Goal: Navigation & Orientation: Find specific page/section

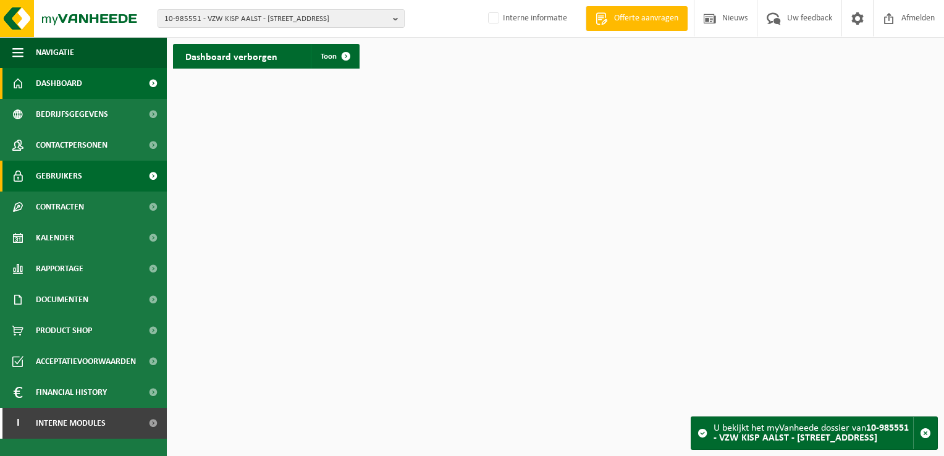
click at [100, 174] on link "Gebruikers" at bounding box center [83, 176] width 167 height 31
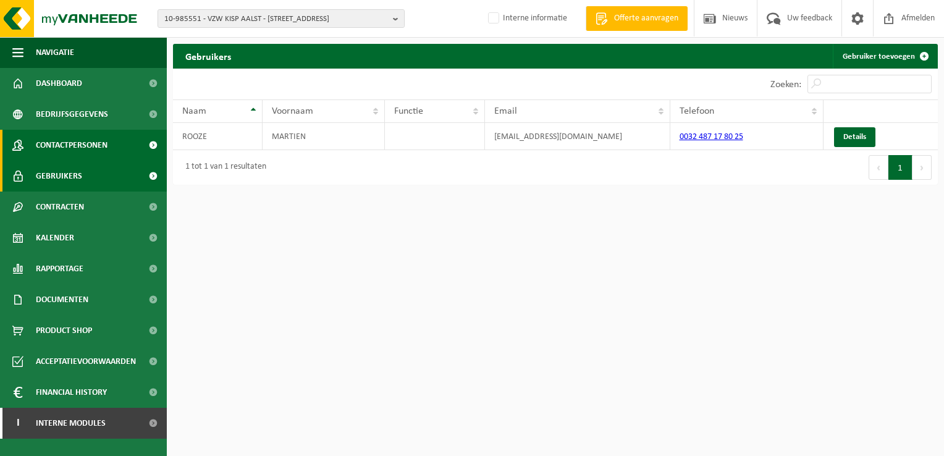
click at [88, 147] on span "Contactpersonen" at bounding box center [72, 145] width 72 height 31
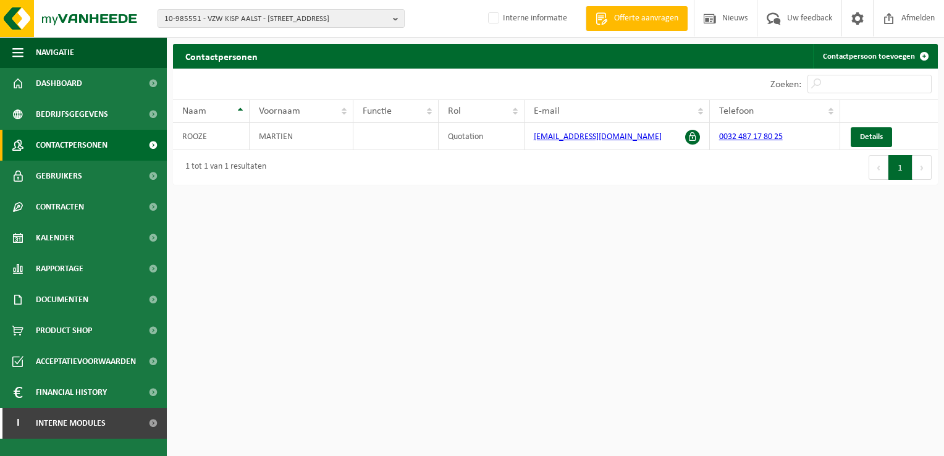
click at [508, 289] on html "10-985551 - VZW KISP AALST - 9300 AALST, LIEFDADIGHEIDSSTRAAT 1 10-868074 - GRO…" at bounding box center [472, 228] width 944 height 456
